Goal: Find contact information: Find contact information

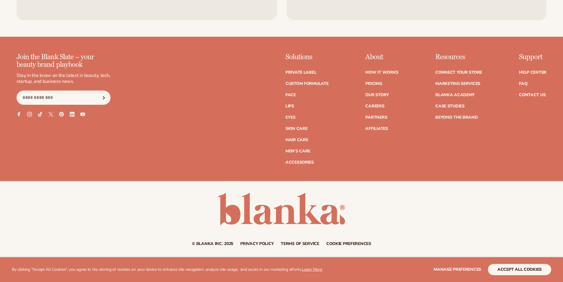
scroll to position [2667, 0]
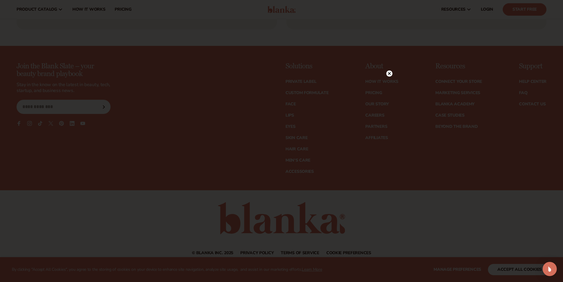
click at [389, 74] on circle at bounding box center [389, 73] width 6 height 6
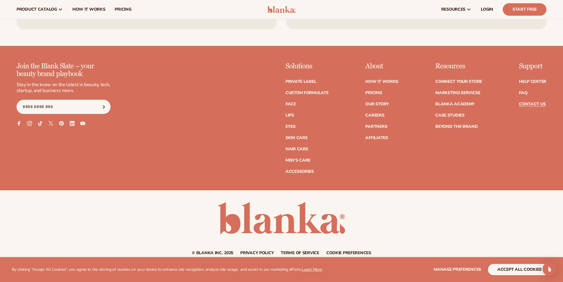
click at [533, 105] on link "Contact Us" at bounding box center [532, 104] width 27 height 4
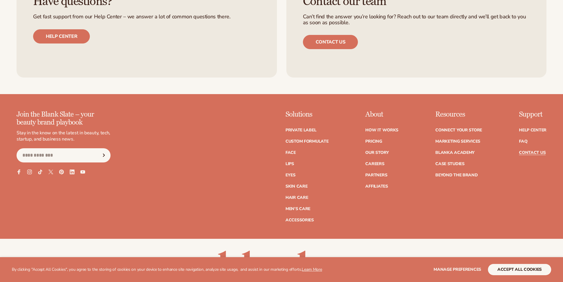
scroll to position [501, 0]
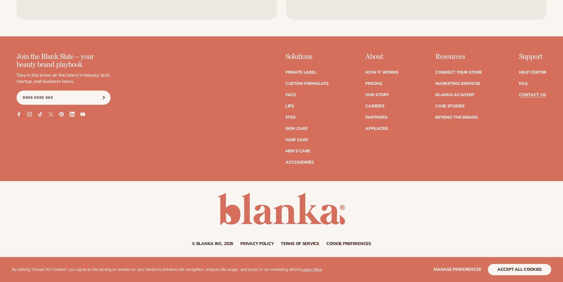
click at [71, 115] on icon at bounding box center [71, 113] width 5 height 5
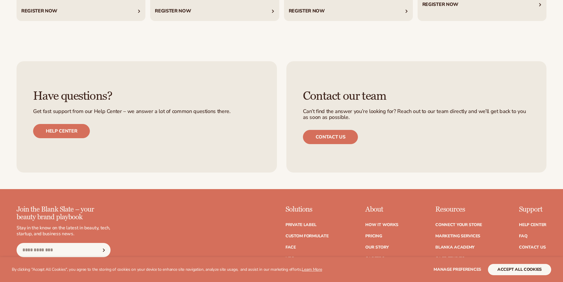
scroll to position [2588, 0]
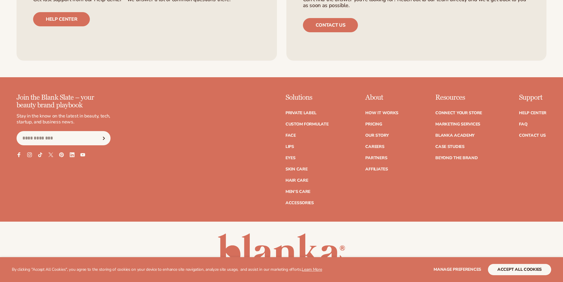
scroll to position [2676, 0]
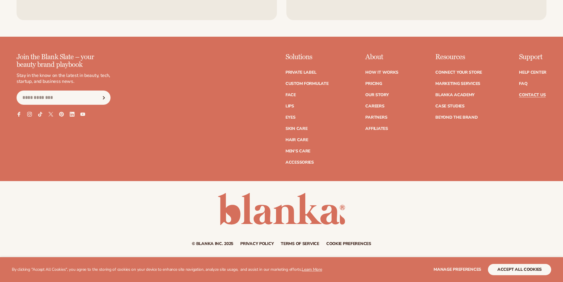
click at [530, 94] on link "Contact Us" at bounding box center [532, 95] width 27 height 4
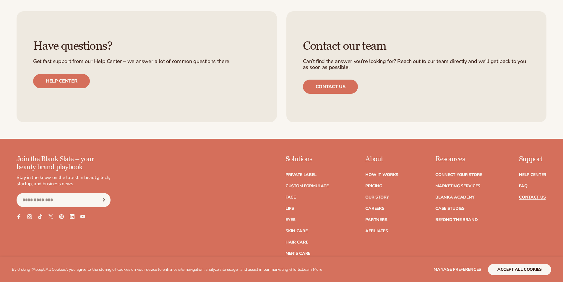
scroll to position [414, 0]
